Goal: Information Seeking & Learning: Learn about a topic

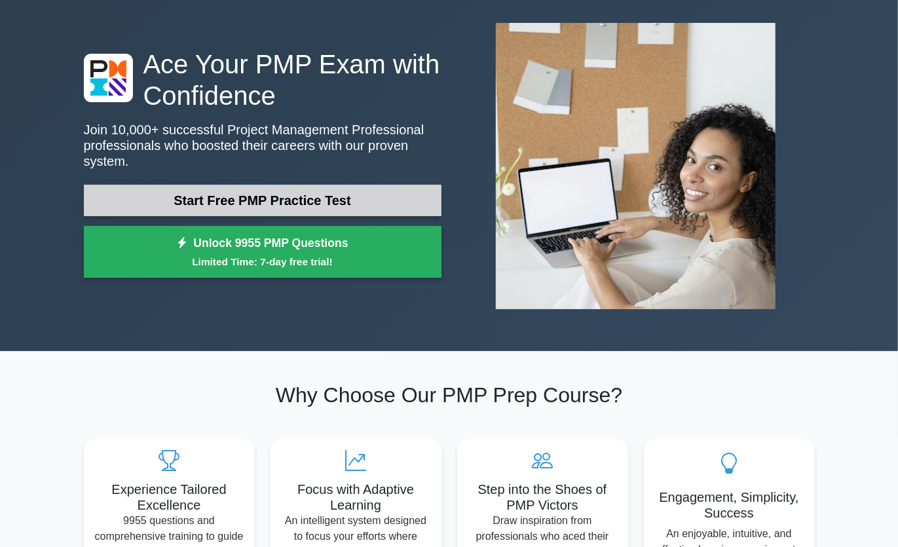
scroll to position [60, 0]
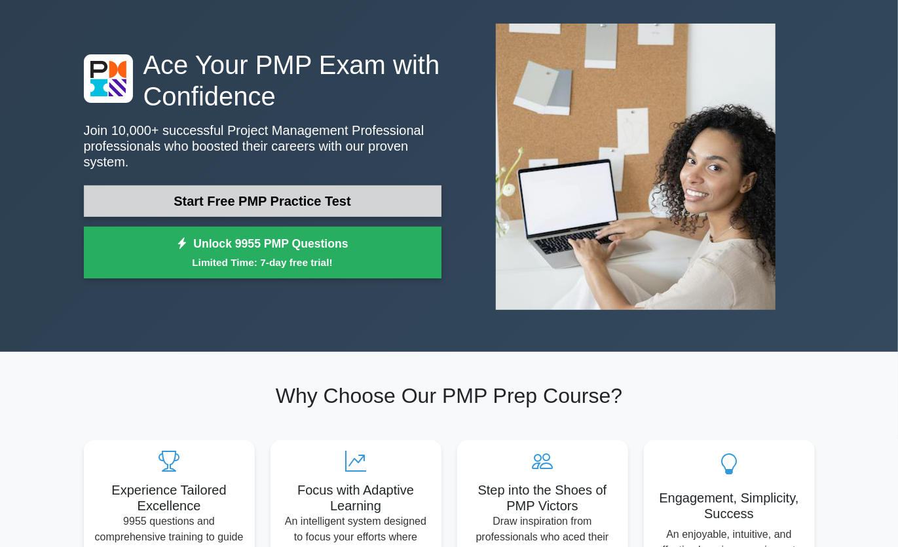
click at [303, 203] on link "Start Free PMP Practice Test" at bounding box center [263, 200] width 358 height 31
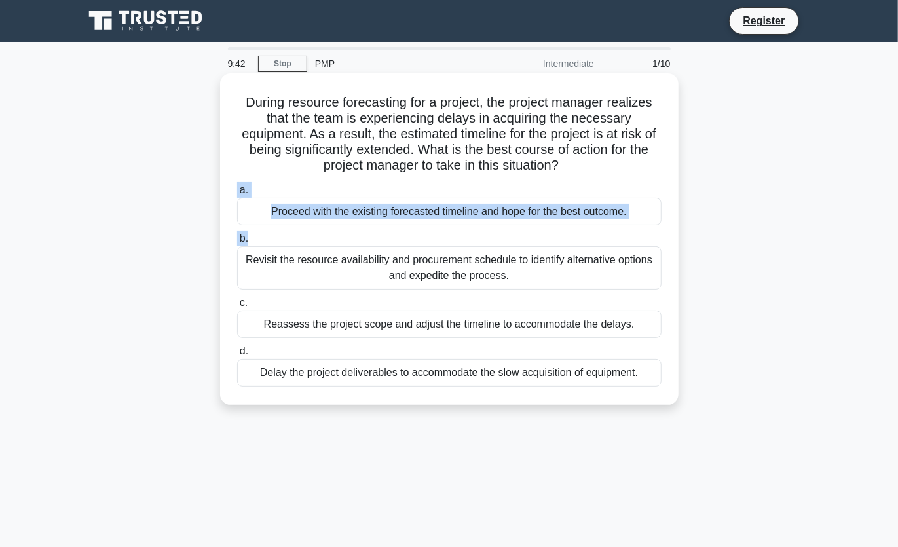
drag, startPoint x: 360, startPoint y: 146, endPoint x: 372, endPoint y: 240, distance: 94.5
click at [372, 240] on div "During resource forecasting for a project, the project manager realizes that th…" at bounding box center [449, 239] width 448 height 321
click at [464, 182] on div "a. Proceed with the existing forecasted timeline and hope for the best outcome.…" at bounding box center [449, 285] width 440 height 210
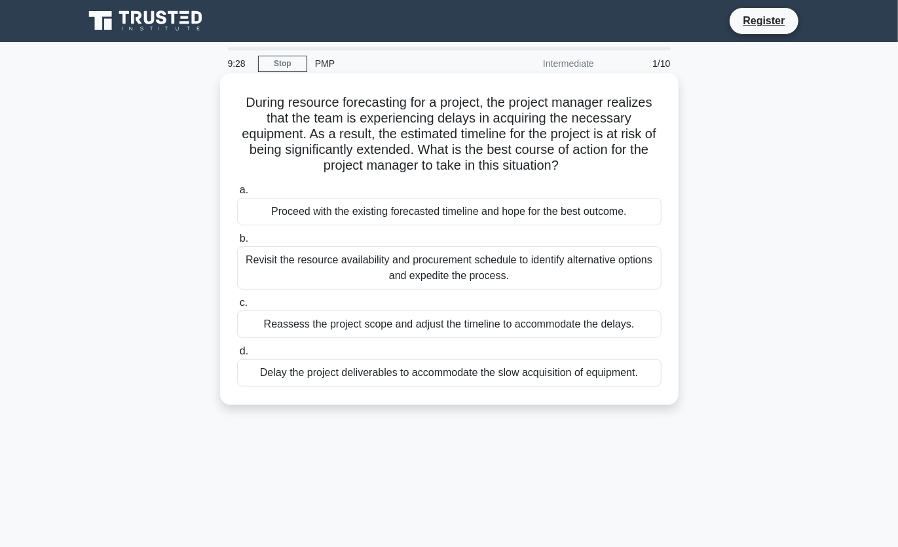
click at [464, 182] on div "a. Proceed with the existing forecasted timeline and hope for the best outcome.…" at bounding box center [449, 285] width 440 height 210
click at [421, 269] on div "Revisit the resource availability and procurement schedule to identify alternat…" at bounding box center [449, 267] width 425 height 43
click at [237, 243] on input "b. Revisit the resource availability and procurement schedule to identify alter…" at bounding box center [237, 239] width 0 height 9
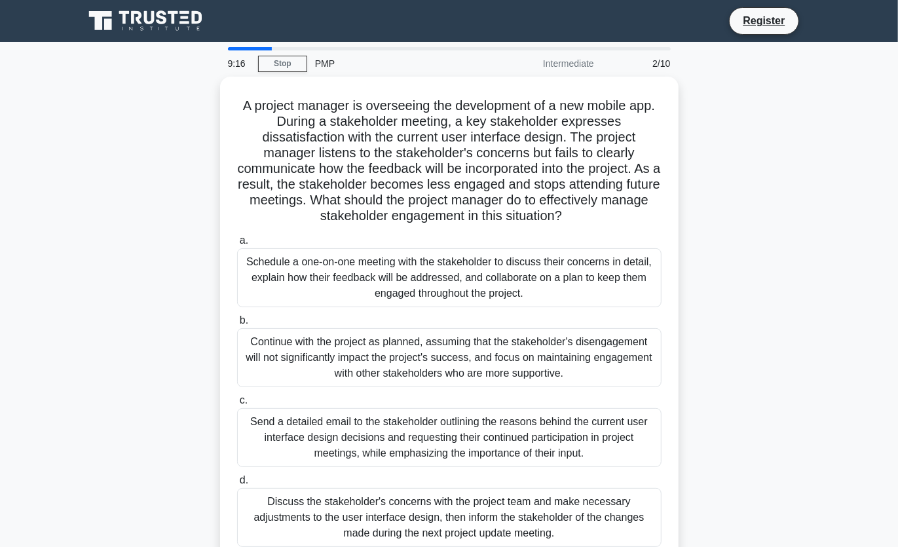
click at [421, 269] on div "Schedule a one-on-one meeting with the stakeholder to discuss their concerns in…" at bounding box center [449, 277] width 425 height 59
click at [237, 245] on input "a. Schedule a one-on-one meeting with the stakeholder to discuss their concerns…" at bounding box center [237, 241] width 0 height 9
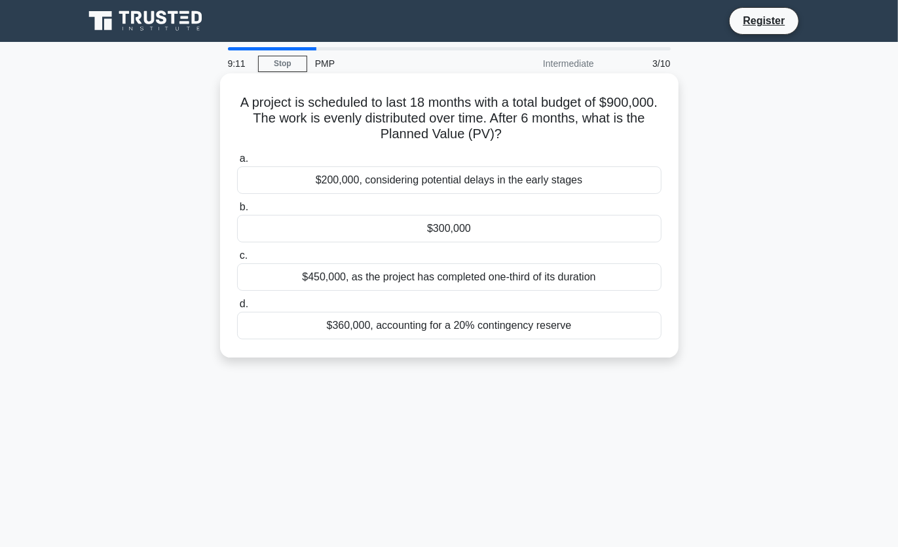
click at [449, 174] on div "$200,000, considering potential delays in the early stages" at bounding box center [449, 180] width 425 height 28
click at [237, 163] on input "a. $200,000, considering potential delays in the early stages" at bounding box center [237, 159] width 0 height 9
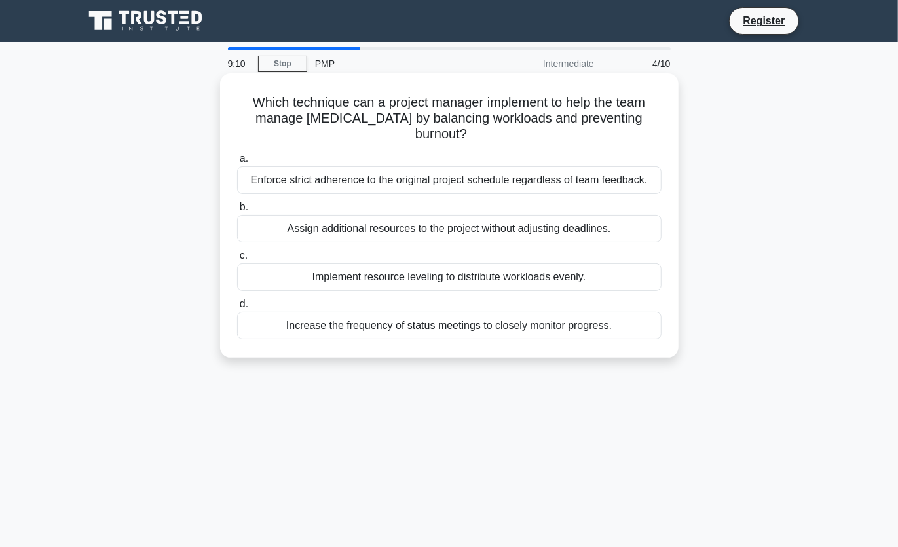
click at [448, 244] on div "a. Enforce strict adherence to the original project schedule regardless of team…" at bounding box center [449, 245] width 440 height 194
click at [448, 230] on div "Assign additional resources to the project without adjusting deadlines." at bounding box center [449, 229] width 425 height 28
click at [237, 212] on input "b. Assign additional resources to the project without adjusting deadlines." at bounding box center [237, 207] width 0 height 9
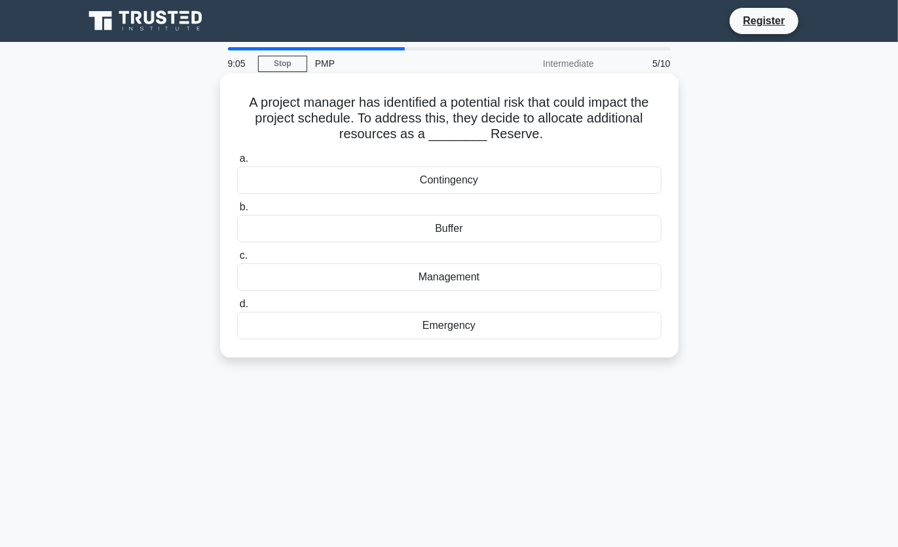
click at [473, 182] on div "Contingency" at bounding box center [449, 180] width 425 height 28
click at [237, 163] on input "a. Contingency" at bounding box center [237, 159] width 0 height 9
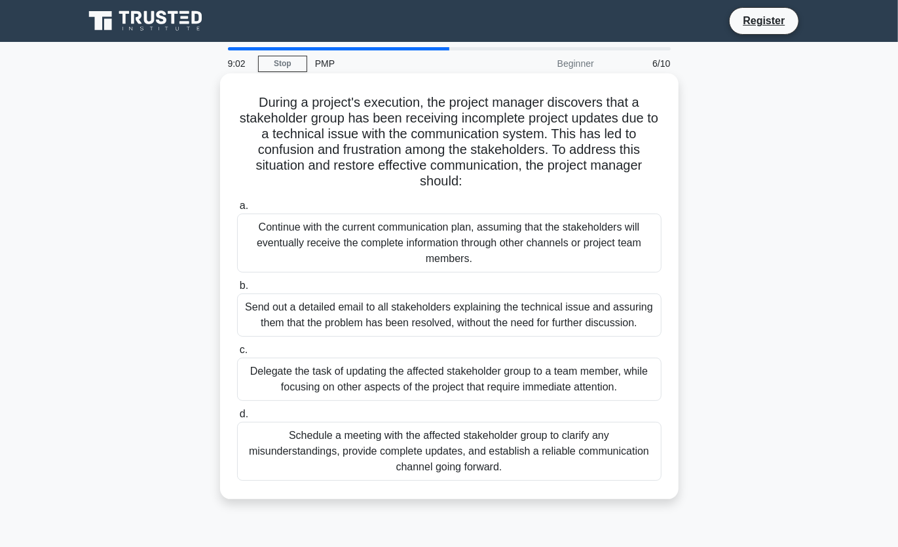
click at [403, 303] on div "Send out a detailed email to all stakeholders explaining the technical issue an…" at bounding box center [449, 315] width 425 height 43
click at [237, 290] on input "b. Send out a detailed email to all stakeholders explaining the technical issue…" at bounding box center [237, 286] width 0 height 9
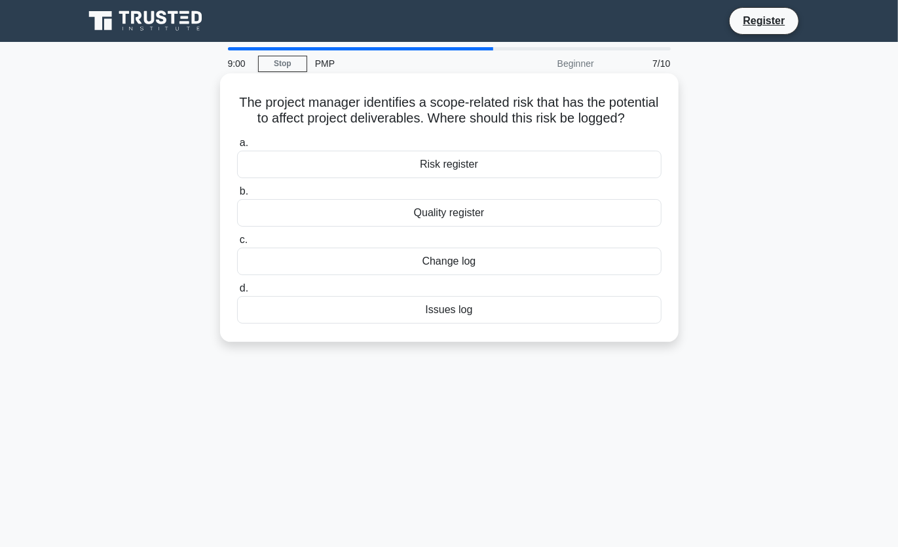
click at [464, 210] on div "Quality register" at bounding box center [449, 213] width 425 height 28
click at [237, 196] on input "b. Quality register" at bounding box center [237, 191] width 0 height 9
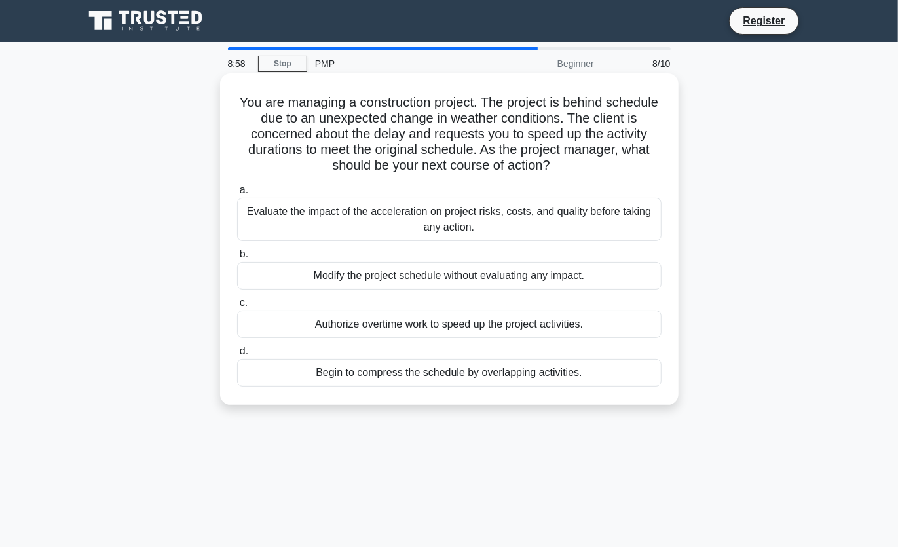
click at [401, 288] on div "Modify the project schedule without evaluating any impact." at bounding box center [449, 276] width 425 height 28
click at [237, 259] on input "b. Modify the project schedule without evaluating any impact." at bounding box center [237, 254] width 0 height 9
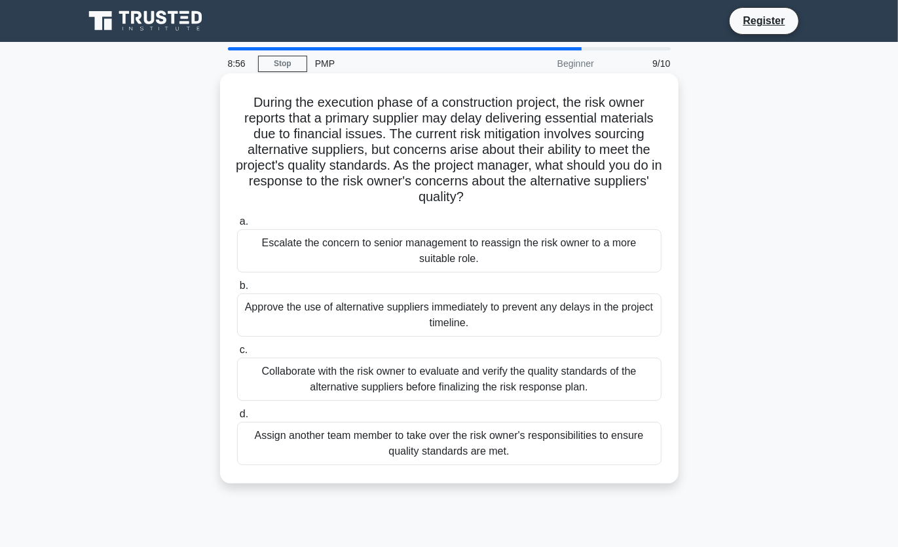
click at [415, 255] on div "Escalate the concern to senior management to reassign the risk owner to a more …" at bounding box center [449, 250] width 425 height 43
click at [237, 226] on input "a. Escalate the concern to senior management to reassign the risk owner to a mo…" at bounding box center [237, 222] width 0 height 9
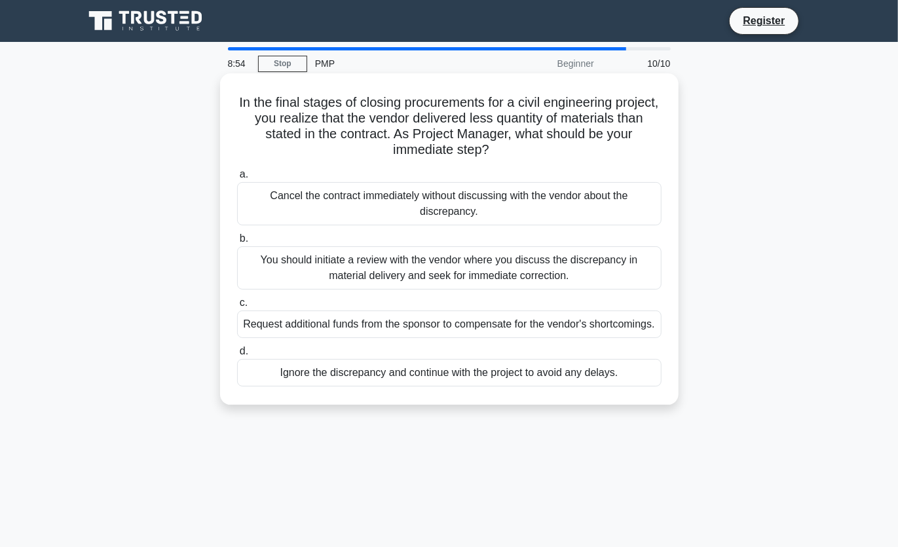
click at [415, 265] on div "You should initiate a review with the vendor where you discuss the discrepancy …" at bounding box center [449, 267] width 425 height 43
click at [237, 243] on input "b. You should initiate a review with the vendor where you discuss the discrepan…" at bounding box center [237, 239] width 0 height 9
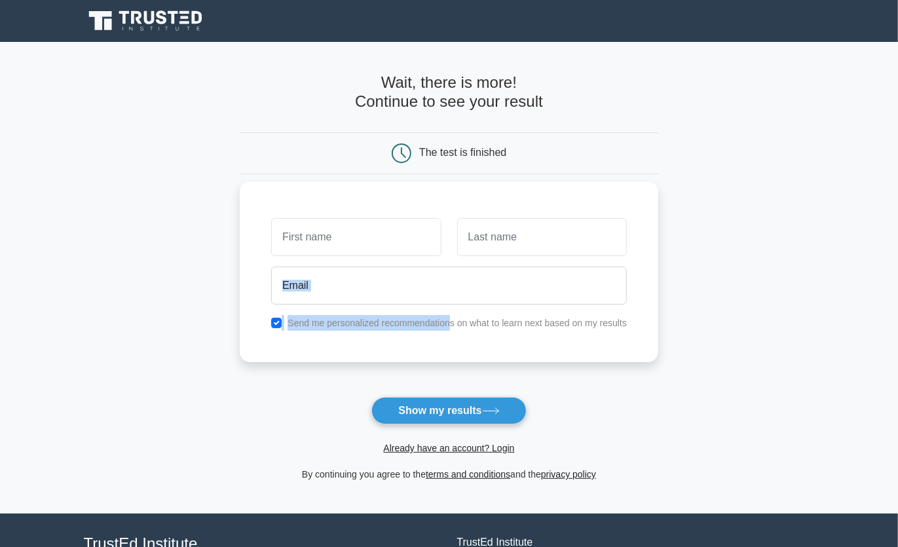
drag, startPoint x: 0, startPoint y: 0, endPoint x: 452, endPoint y: 344, distance: 567.7
click at [452, 344] on div "Send me personalized recommendations on what to learn next based on my results" at bounding box center [449, 272] width 419 height 181
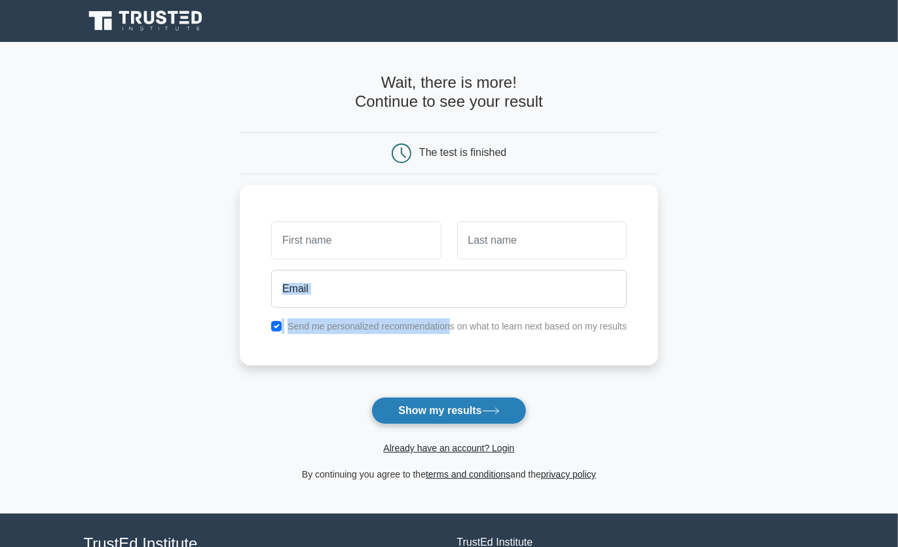
click at [432, 416] on button "Show my results" at bounding box center [449, 411] width 155 height 28
click at [448, 410] on button "Show my results" at bounding box center [449, 411] width 155 height 28
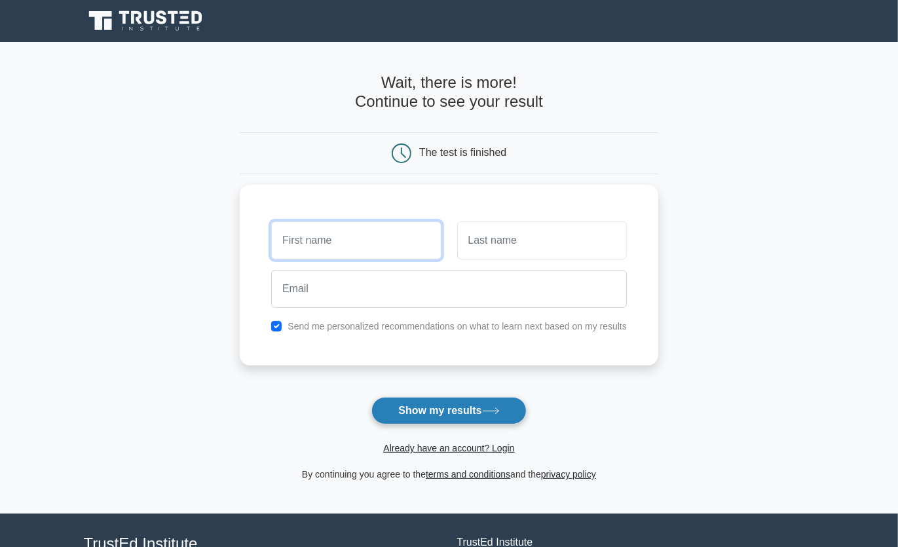
type input "b"
type input "Bilason"
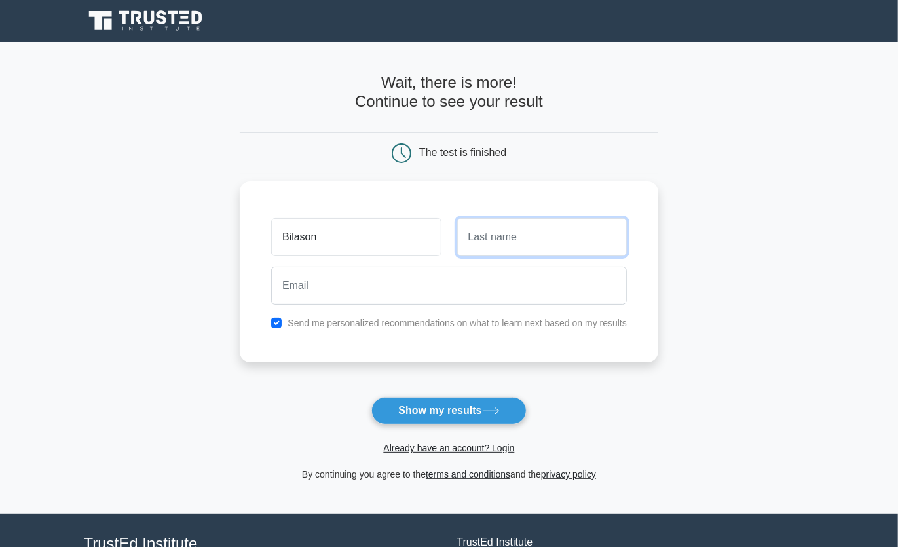
click at [545, 245] on input "text" at bounding box center [542, 237] width 170 height 38
type input "Psalm"
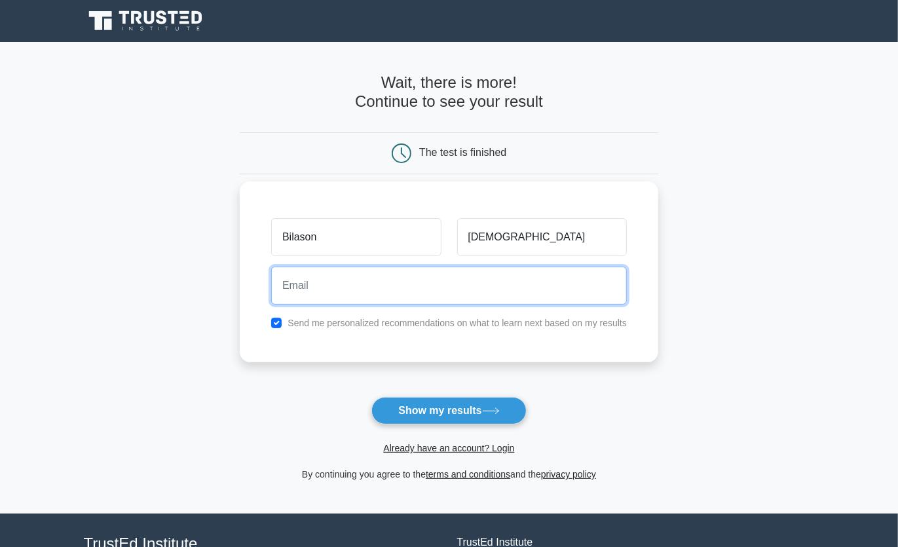
click at [476, 277] on input "email" at bounding box center [449, 286] width 356 height 38
click at [325, 282] on input "Bilason01@gmail.com" at bounding box center [449, 286] width 356 height 38
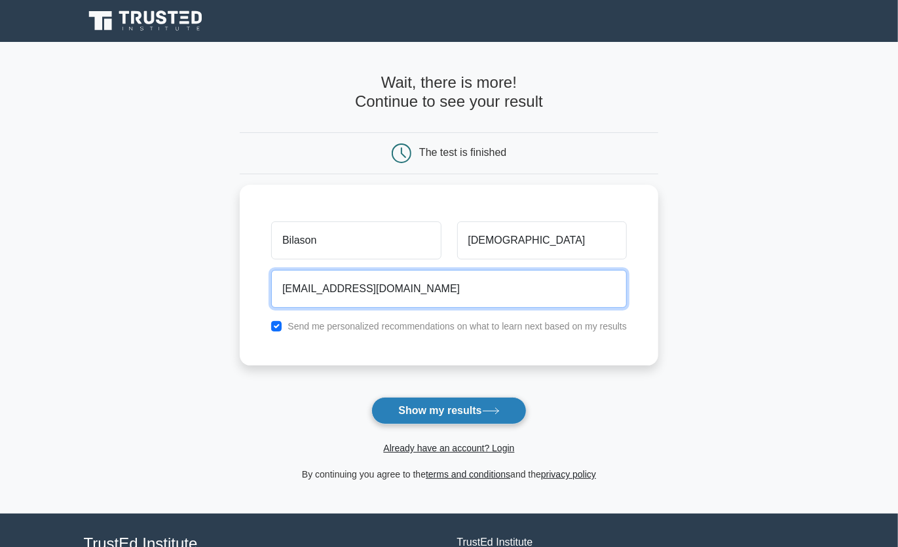
type input "Bilason02@gmail.com"
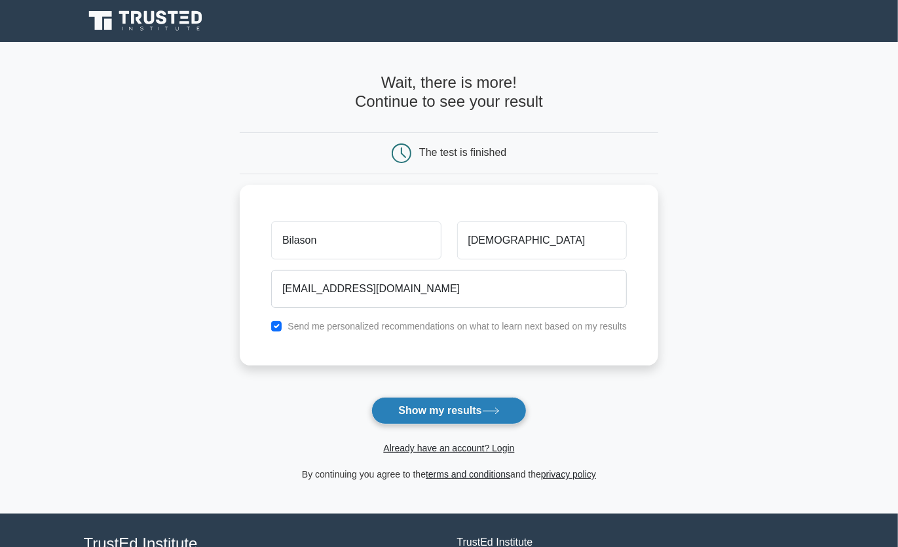
click at [406, 402] on button "Show my results" at bounding box center [449, 411] width 155 height 28
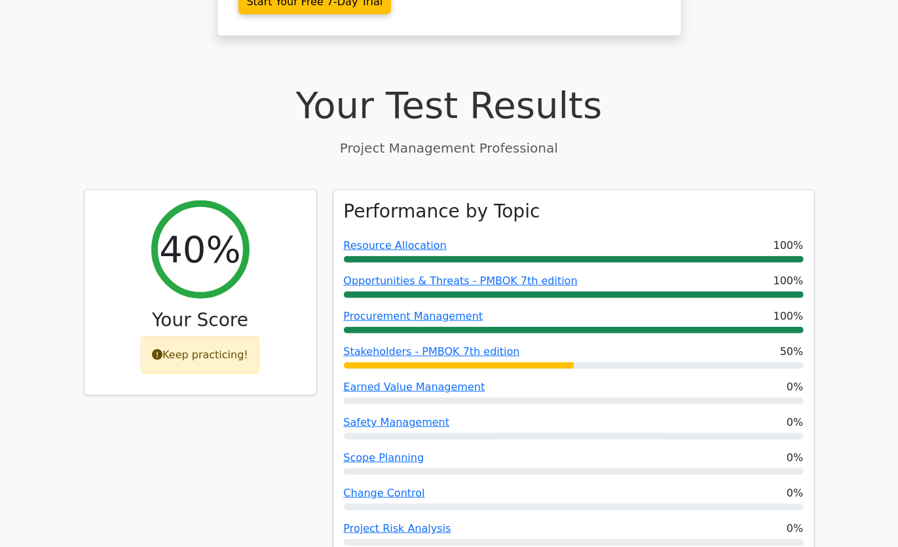
scroll to position [405, 0]
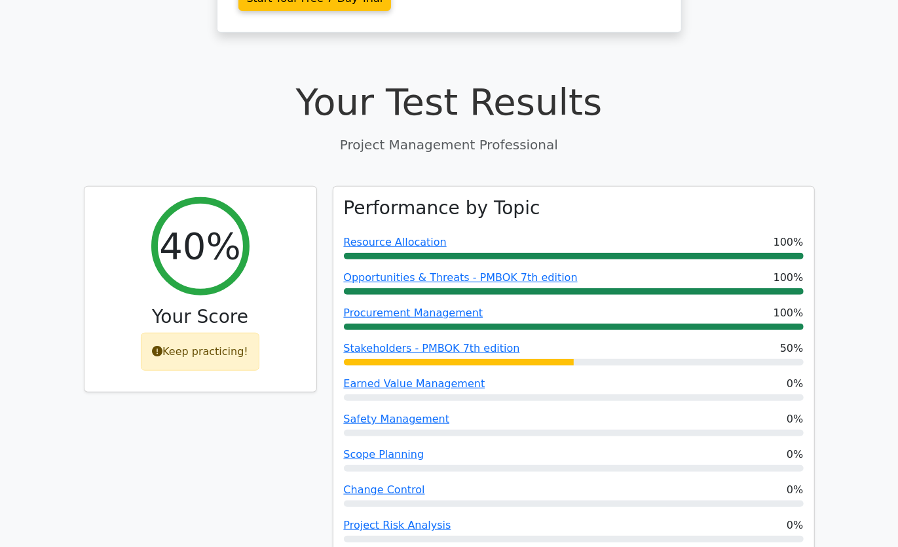
click at [406, 465] on div at bounding box center [574, 468] width 460 height 7
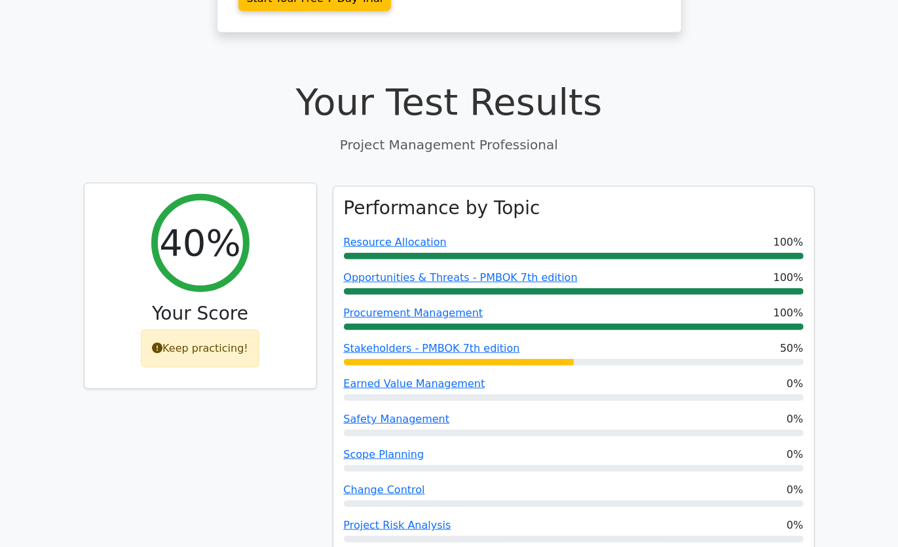
click at [241, 330] on div "Keep practicing!" at bounding box center [200, 349] width 119 height 38
click at [191, 330] on div "Keep practicing!" at bounding box center [200, 349] width 119 height 38
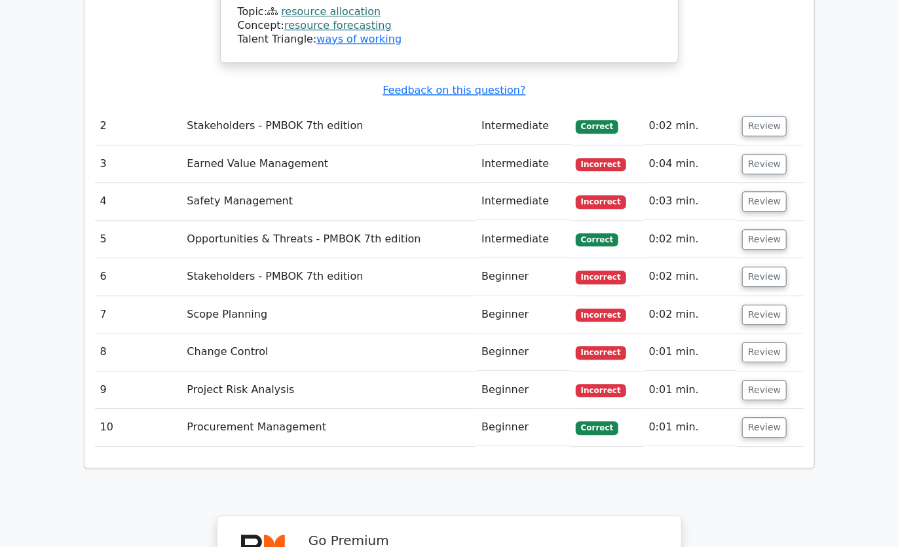
scroll to position [1800, 0]
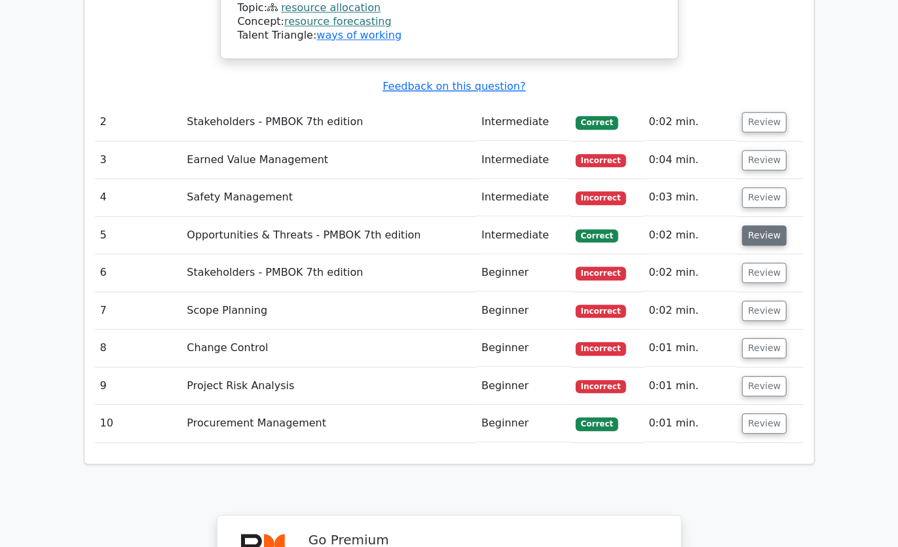
click at [763, 225] on button "Review" at bounding box center [764, 235] width 45 height 20
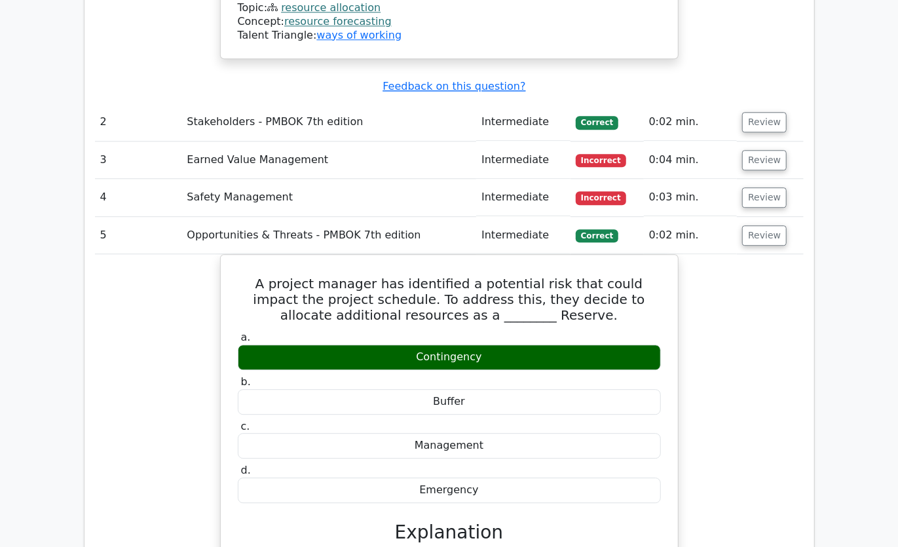
click at [752, 187] on button "Review" at bounding box center [764, 197] width 45 height 20
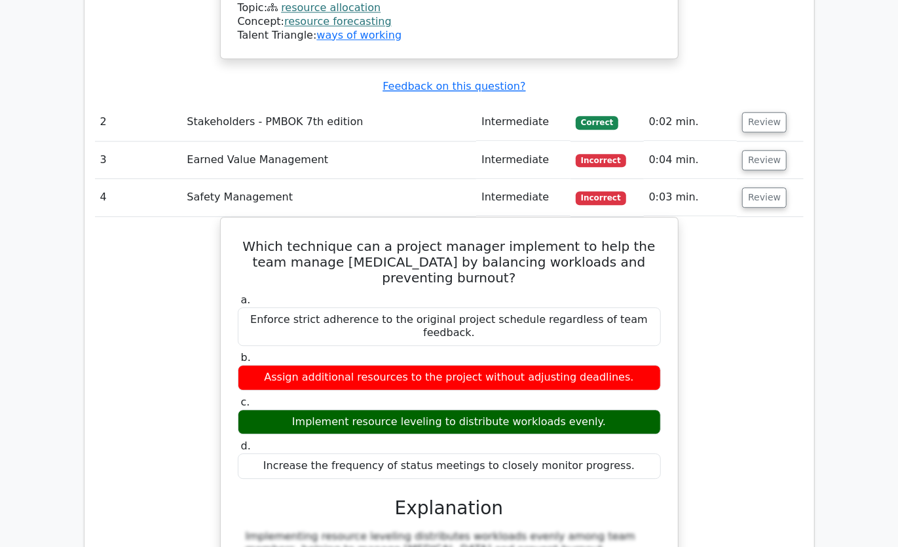
click at [777, 217] on div "Which technique can a project manager implement to help the team manage workpla…" at bounding box center [449, 481] width 709 height 529
